Goal: Task Accomplishment & Management: Complete application form

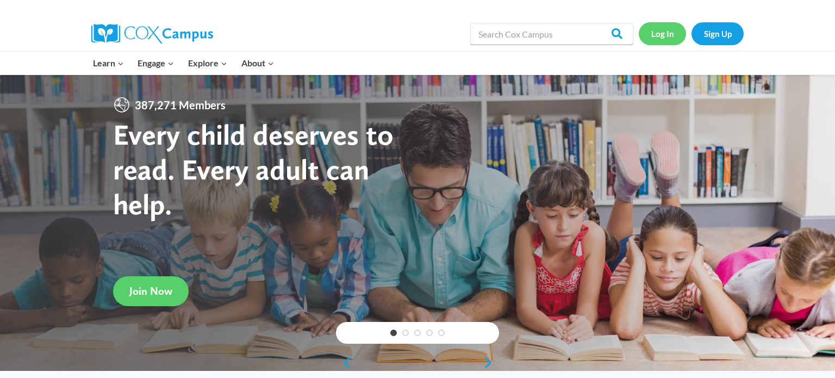
click at [666, 33] on link "Log In" at bounding box center [662, 33] width 47 height 22
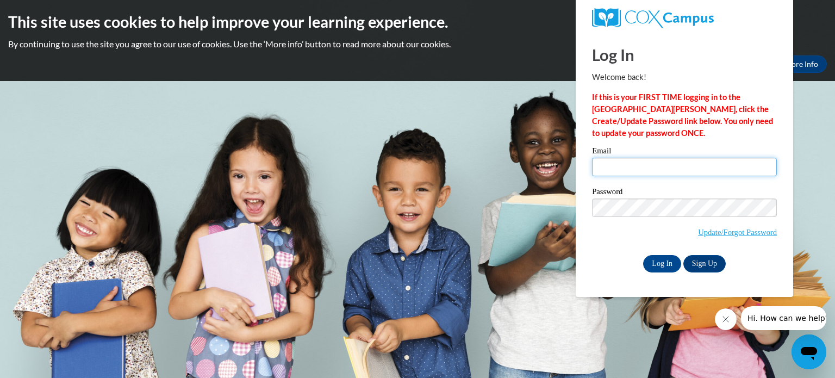
click at [604, 170] on input "Email" at bounding box center [684, 167] width 185 height 18
type input "shirkeyl@fonddulac.k12.wi.us"
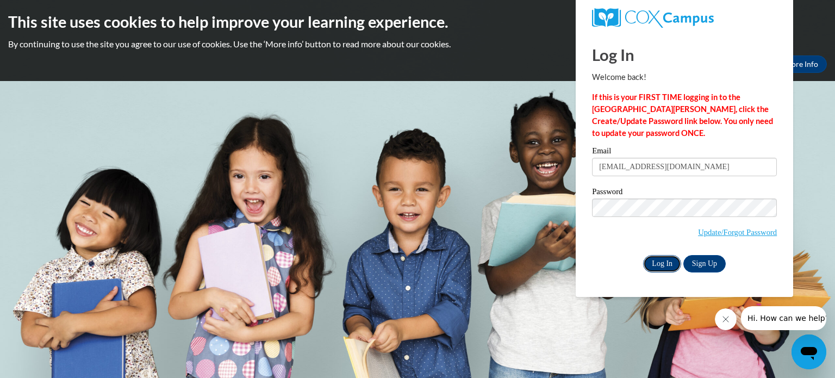
click at [663, 261] on input "Log In" at bounding box center [662, 263] width 38 height 17
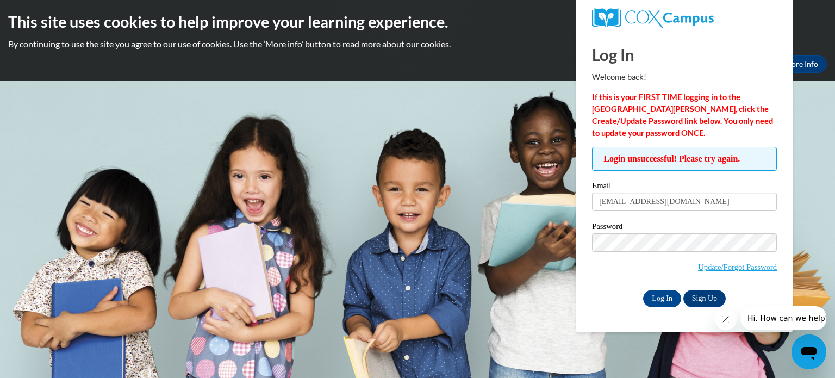
click at [615, 303] on div "Log In Sign Up" at bounding box center [684, 298] width 185 height 17
click at [665, 295] on input "Log In" at bounding box center [662, 298] width 38 height 17
click at [737, 269] on link "Update/Forgot Password" at bounding box center [737, 267] width 79 height 9
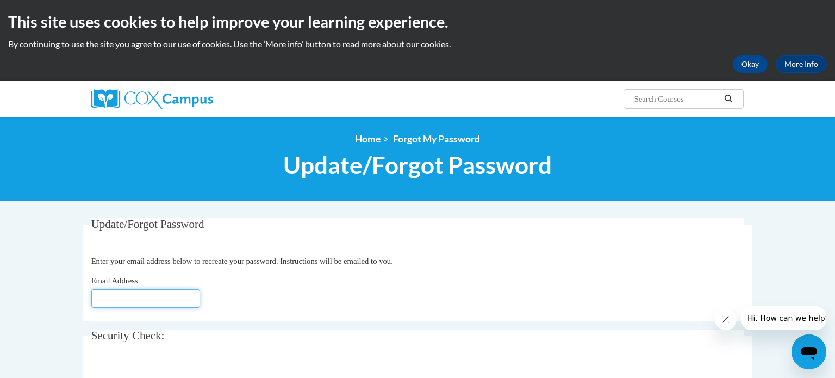
click at [104, 299] on input "Email Address" at bounding box center [145, 298] width 109 height 18
type input "[EMAIL_ADDRESS][DOMAIN_NAME]"
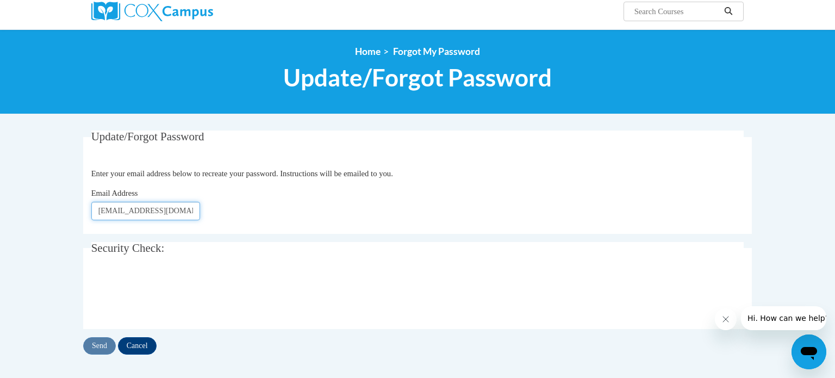
scroll to position [89, 0]
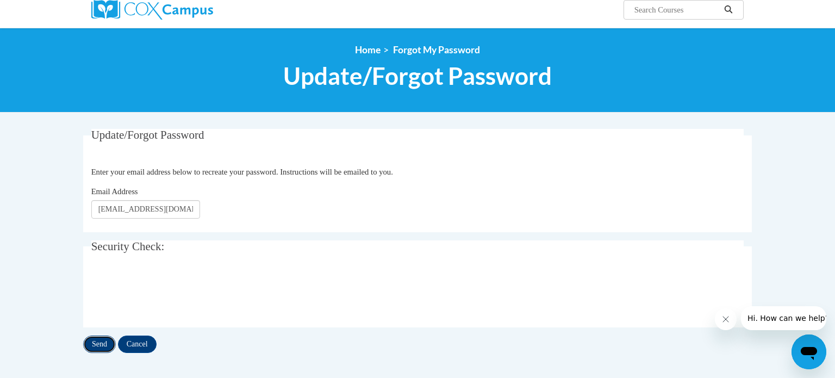
click at [103, 340] on input "Send" at bounding box center [99, 343] width 33 height 17
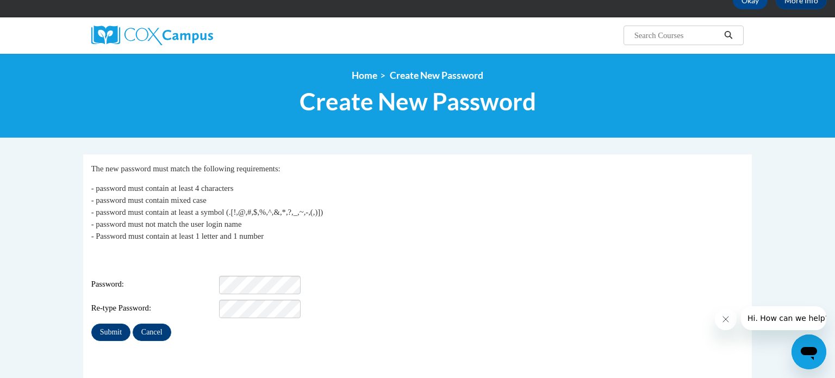
scroll to position [66, 0]
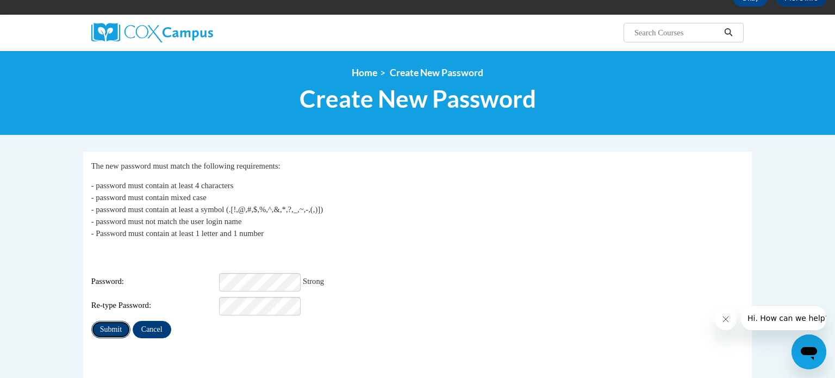
click at [105, 324] on input "Submit" at bounding box center [110, 329] width 39 height 17
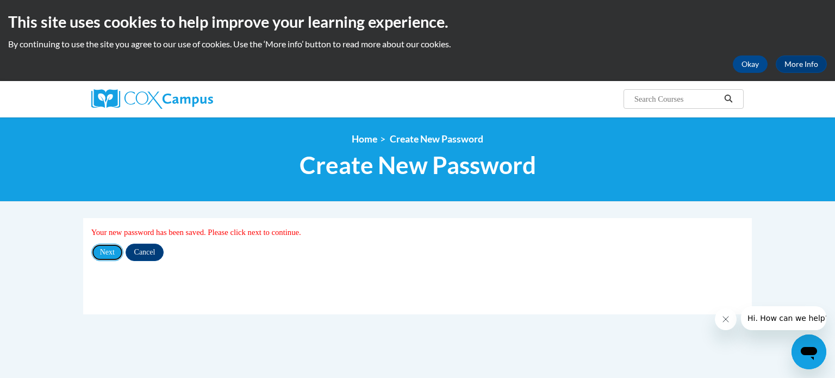
drag, startPoint x: 108, startPoint y: 252, endPoint x: 107, endPoint y: 345, distance: 93.5
click at [107, 345] on div "My Password Your new password has been saved. Please click next to continue. Ne…" at bounding box center [417, 303] width 685 height 170
click at [105, 252] on input "Next" at bounding box center [107, 252] width 32 height 17
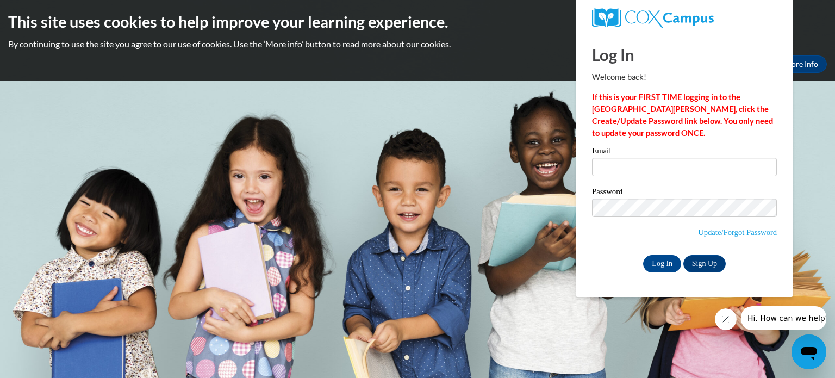
click at [631, 156] on label "Email" at bounding box center [684, 152] width 185 height 11
click at [631, 158] on input "Email" at bounding box center [684, 167] width 185 height 18
type input "[EMAIL_ADDRESS][DOMAIN_NAME]"
click at [665, 264] on input "Log In" at bounding box center [662, 263] width 38 height 17
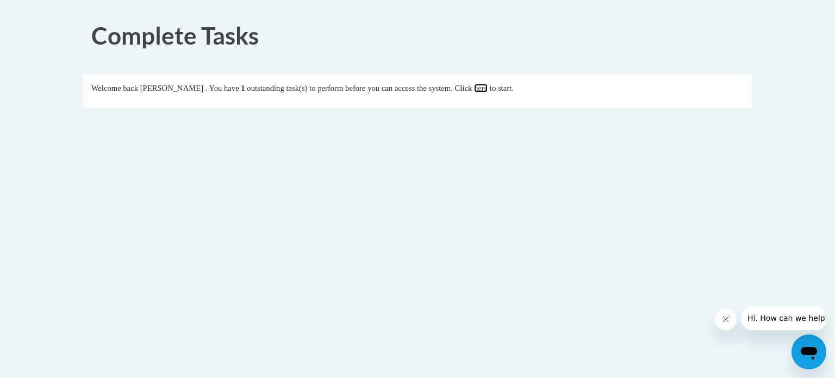
click at [488, 88] on link "here" at bounding box center [481, 88] width 14 height 9
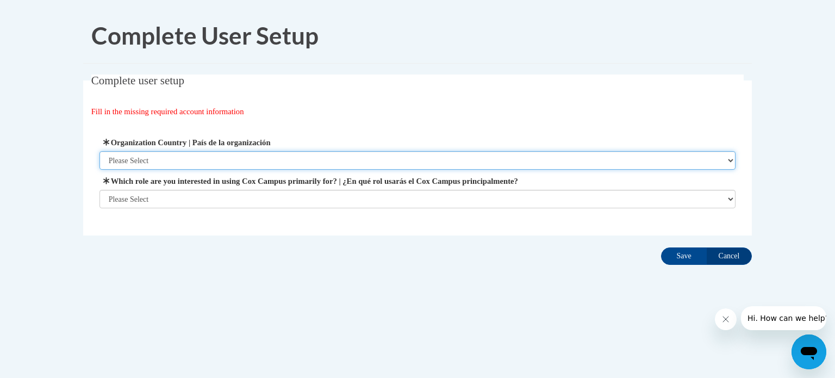
click at [184, 166] on select "Please Select [GEOGRAPHIC_DATA] | [GEOGRAPHIC_DATA] Outside of [GEOGRAPHIC_DATA…" at bounding box center [417, 160] width 637 height 18
select select "ad49bcad-a171-4b2e-b99c-48b446064914"
click at [99, 151] on select "Please Select [GEOGRAPHIC_DATA] | [GEOGRAPHIC_DATA] Outside of [GEOGRAPHIC_DATA…" at bounding box center [417, 160] width 637 height 18
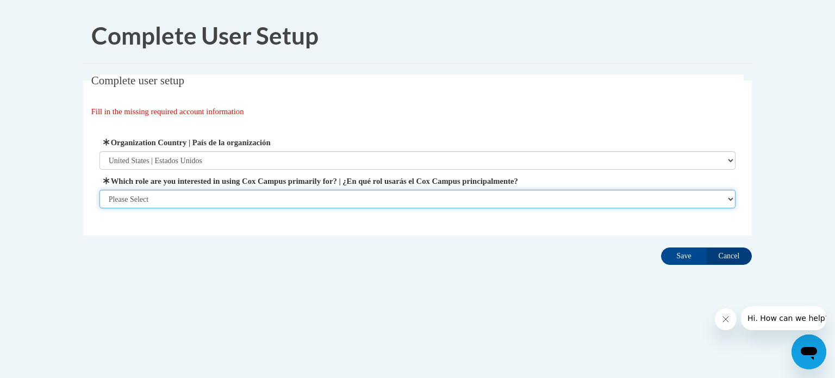
click at [174, 194] on select "Please Select College/University | Colegio/Universidad Community/Nonprofit Part…" at bounding box center [417, 199] width 637 height 18
select select "fbf2d438-af2f-41f8-98f1-81c410e29de3"
click at [99, 208] on select "Please Select College/University | Colegio/Universidad Community/Nonprofit Part…" at bounding box center [417, 199] width 637 height 18
